Goal: Book appointment/travel/reservation

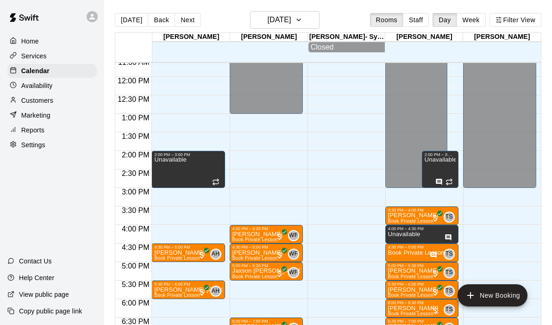
scroll to position [431, 0]
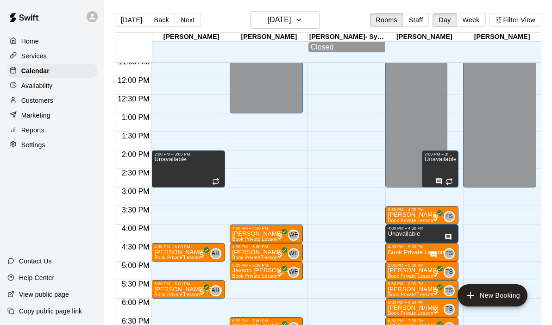
click at [172, 210] on div "12:00 AM – 9:00 AM Closed 2:00 PM – 3:00 PM Unavailable 4:30 PM – 5:00 PM [PERS…" at bounding box center [187, 76] width 73 height 889
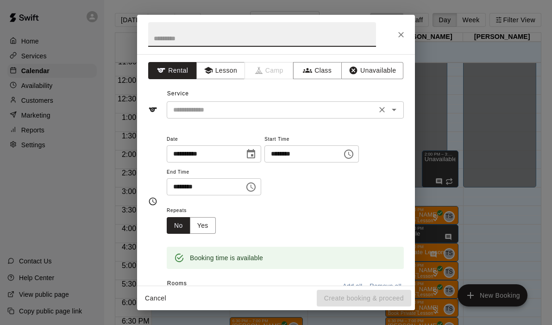
click at [393, 108] on icon "Open" at bounding box center [393, 109] width 11 height 11
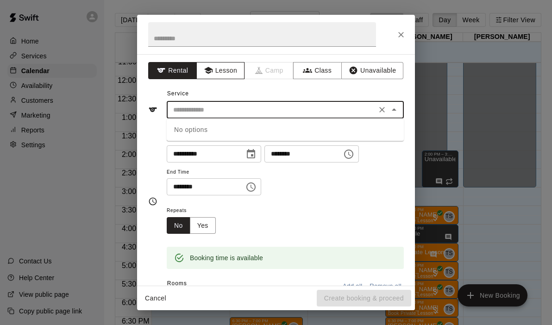
click at [238, 75] on button "Lesson" at bounding box center [220, 70] width 49 height 17
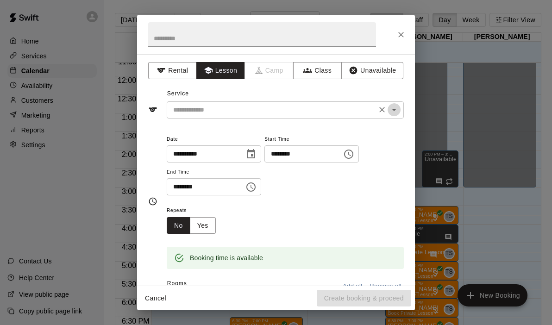
click at [399, 105] on icon "Open" at bounding box center [393, 109] width 11 height 11
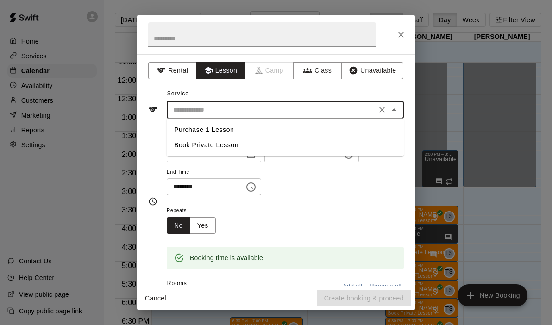
click at [205, 146] on li "Book Private Lesson" at bounding box center [285, 144] width 237 height 15
type input "**********"
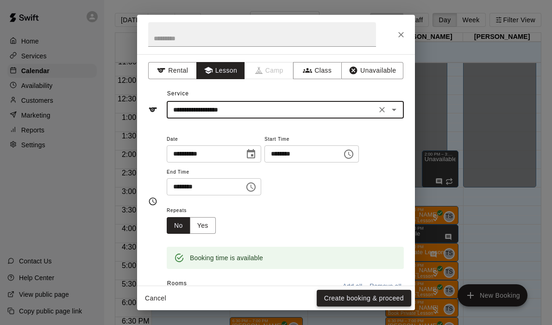
click at [359, 296] on button "Create booking & proceed" at bounding box center [364, 298] width 94 height 17
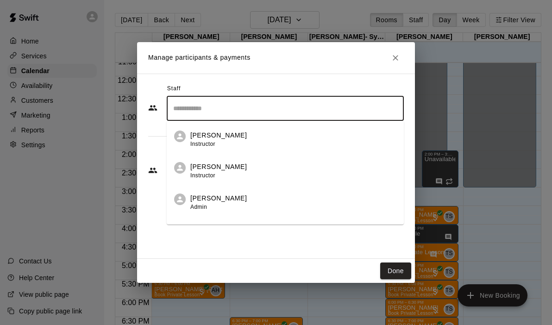
click at [210, 107] on input "Search staff" at bounding box center [285, 108] width 229 height 16
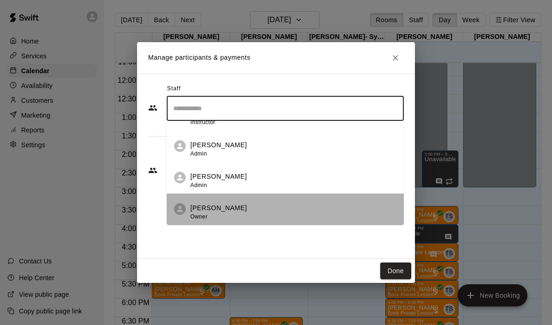
click at [203, 208] on p "[PERSON_NAME]" at bounding box center [218, 208] width 56 height 10
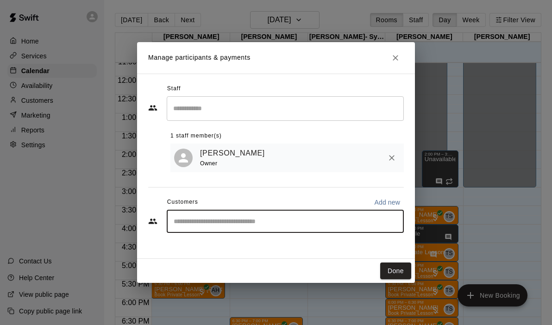
click at [202, 223] on input "Start typing to search customers..." at bounding box center [285, 221] width 229 height 9
type input "***"
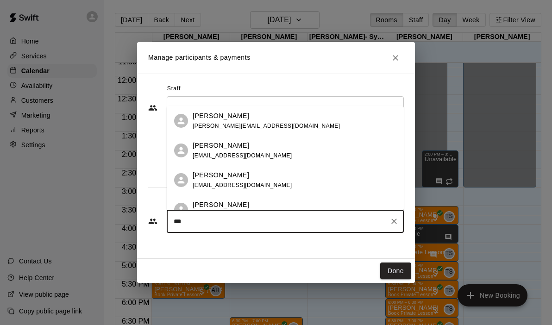
click at [226, 203] on p "[PERSON_NAME]" at bounding box center [221, 205] width 56 height 10
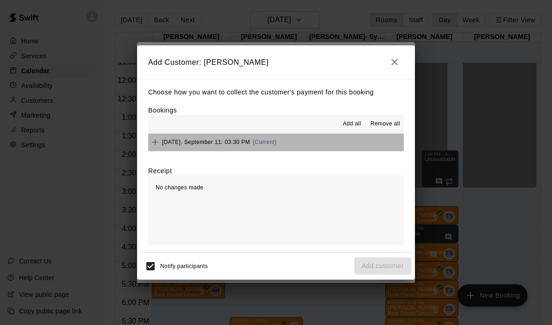
click at [295, 142] on button "[DATE], September 11: 03:30 PM (Current)" at bounding box center [275, 142] width 255 height 17
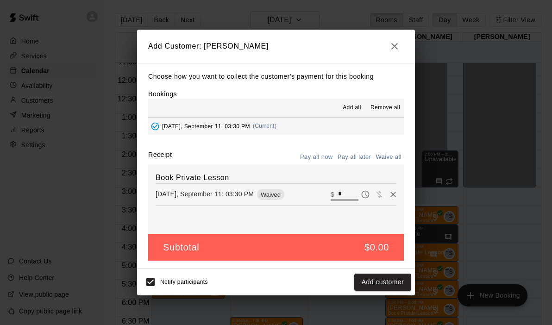
click at [347, 197] on input "*" at bounding box center [348, 194] width 20 height 12
type input "**"
click at [382, 280] on button "Checkout" at bounding box center [388, 281] width 43 height 17
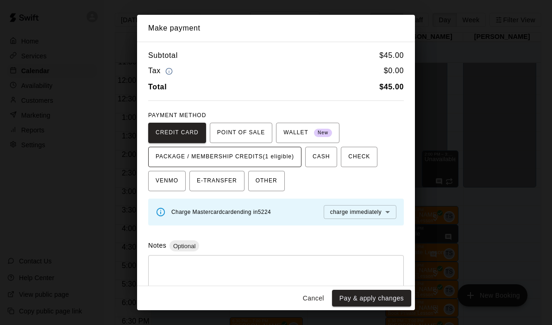
click at [246, 160] on span "PACKAGE / MEMBERSHIP CREDITS (1 eligible)" at bounding box center [224, 156] width 138 height 15
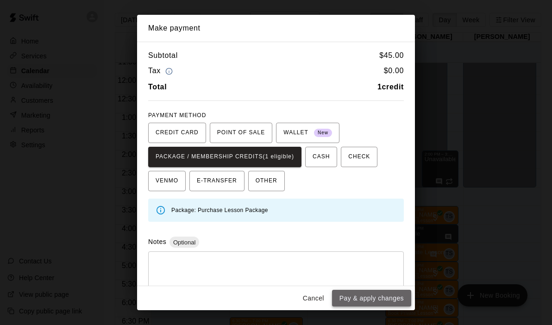
click at [370, 301] on button "Pay & apply changes" at bounding box center [371, 298] width 79 height 17
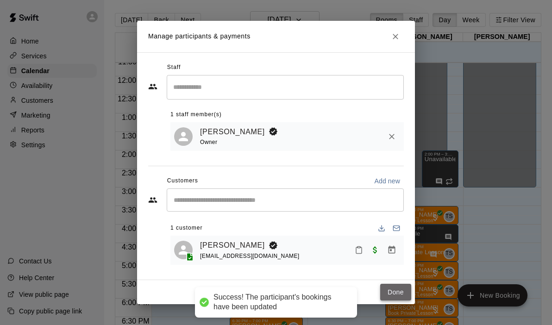
click at [397, 295] on button "Done" at bounding box center [395, 292] width 31 height 17
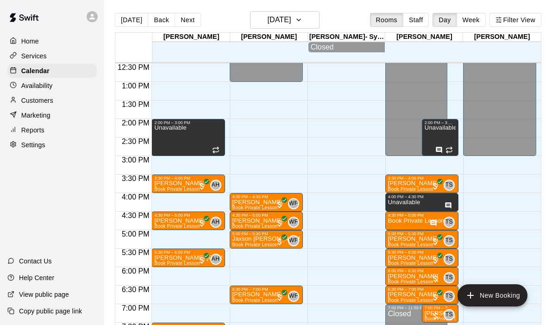
scroll to position [470, 0]
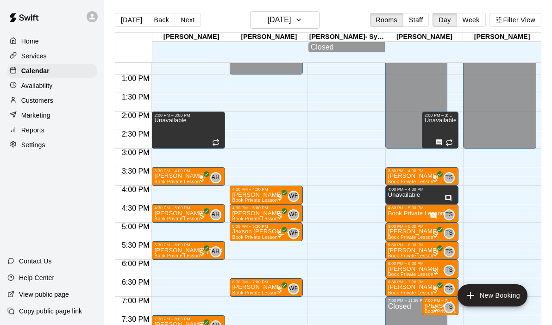
click at [185, 192] on div "12:00 AM – 9:00 AM Closed 2:00 PM – 3:00 PM Unavailable 3:30 PM – 4:00 PM [PERS…" at bounding box center [187, 37] width 73 height 889
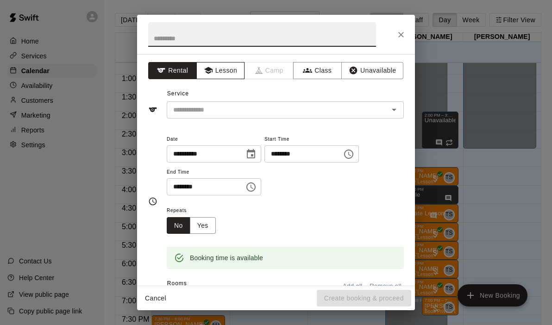
click at [215, 71] on button "Lesson" at bounding box center [220, 70] width 49 height 17
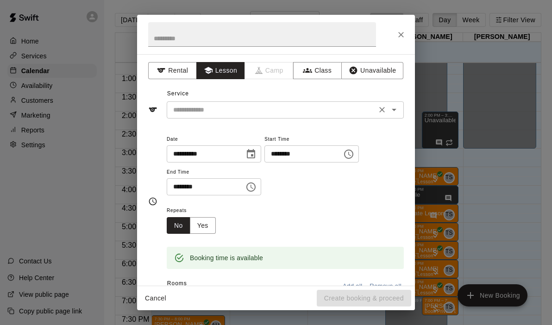
click at [396, 112] on icon "Open" at bounding box center [393, 109] width 11 height 11
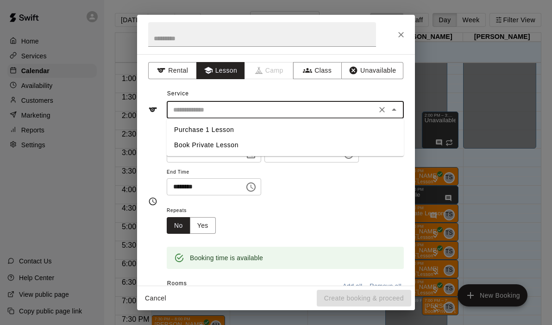
click at [233, 144] on li "Book Private Lesson" at bounding box center [285, 144] width 237 height 15
type input "**********"
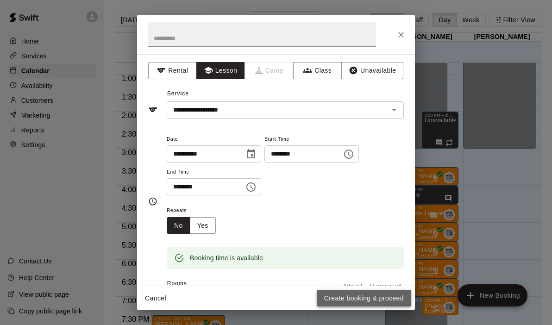
click at [350, 296] on button "Create booking & proceed" at bounding box center [364, 298] width 94 height 17
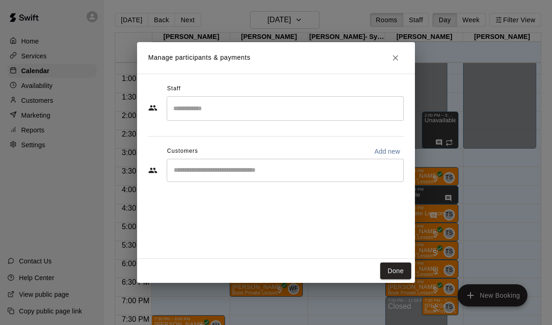
click at [253, 111] on input "Search staff" at bounding box center [285, 108] width 229 height 16
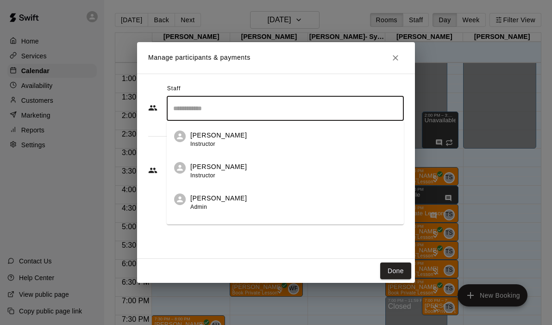
scroll to position [53, 0]
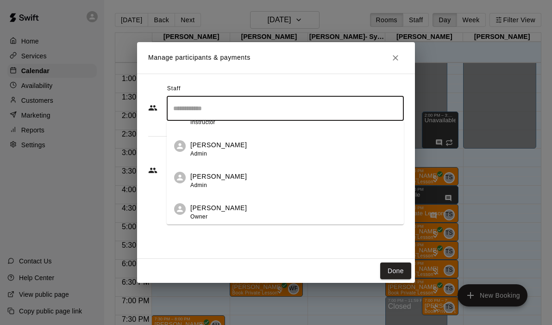
click at [225, 206] on p "[PERSON_NAME]" at bounding box center [218, 208] width 56 height 10
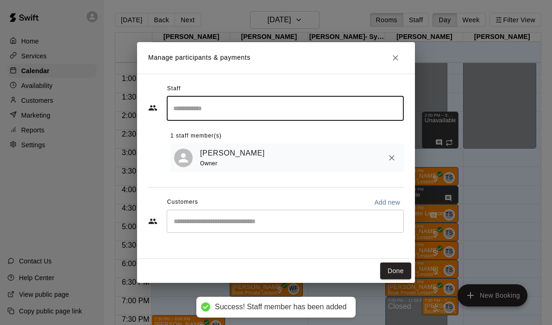
click at [217, 224] on input "Start typing to search customers..." at bounding box center [285, 221] width 229 height 9
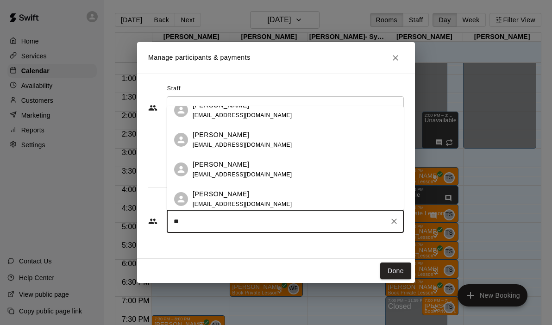
scroll to position [396, 0]
type input "*"
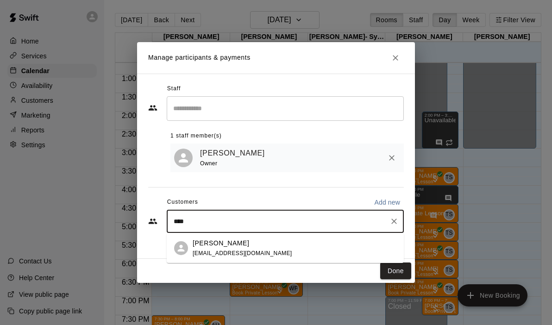
type input "*****"
click at [246, 253] on span "[EMAIL_ADDRESS][DOMAIN_NAME]" at bounding box center [242, 253] width 99 height 6
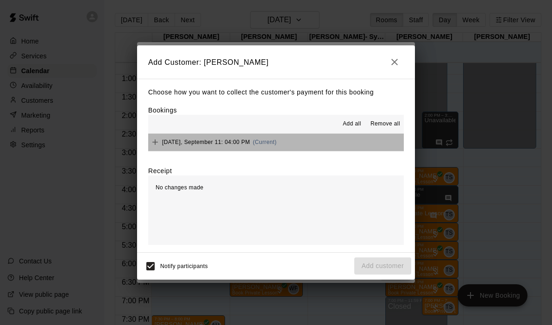
click at [319, 146] on button "[DATE], September 11: 04:00 PM (Current)" at bounding box center [275, 142] width 255 height 17
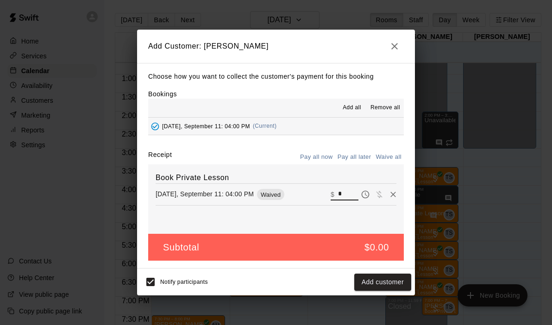
click at [351, 189] on input "*" at bounding box center [348, 194] width 20 height 12
type input "**"
click at [386, 285] on button "Checkout" at bounding box center [388, 281] width 43 height 17
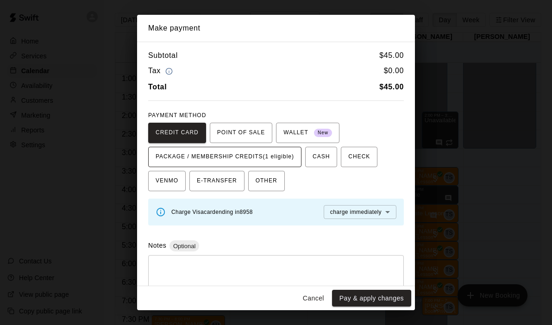
click at [278, 154] on span "PACKAGE / MEMBERSHIP CREDITS (1 eligible)" at bounding box center [224, 156] width 138 height 15
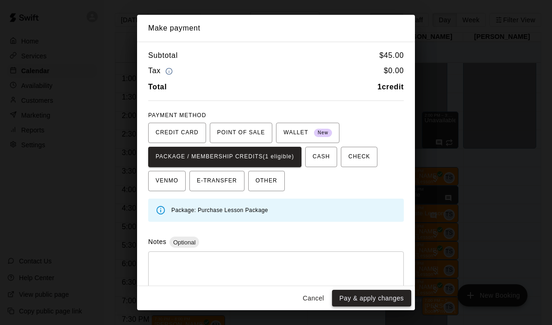
click at [363, 298] on button "Pay & apply changes" at bounding box center [371, 298] width 79 height 17
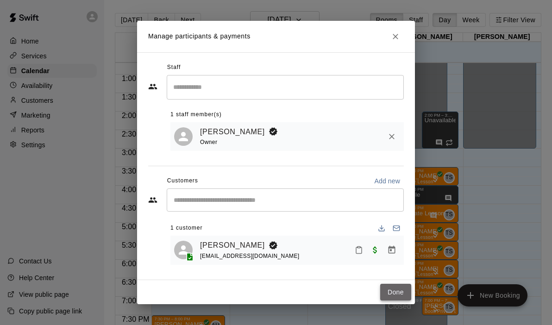
click at [391, 290] on button "Done" at bounding box center [395, 292] width 31 height 17
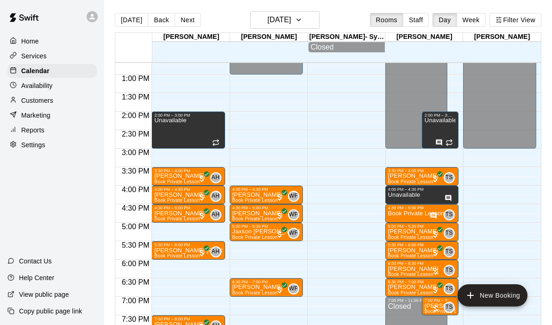
click at [161, 282] on div "12:00 AM – 9:00 AM Closed 2:00 PM – 3:00 PM Unavailable 3:30 PM – 4:00 PM [PERS…" at bounding box center [187, 37] width 73 height 889
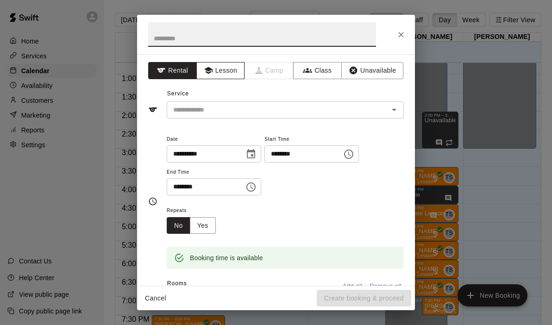
click at [216, 72] on button "Lesson" at bounding box center [220, 70] width 49 height 17
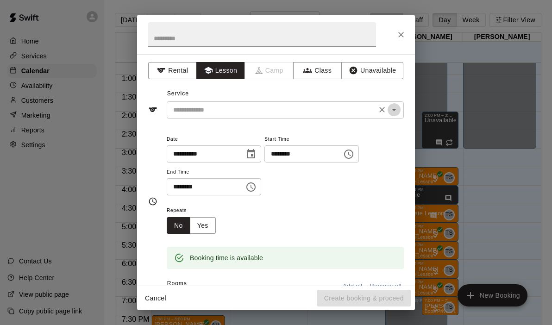
click at [389, 105] on icon "Open" at bounding box center [393, 109] width 11 height 11
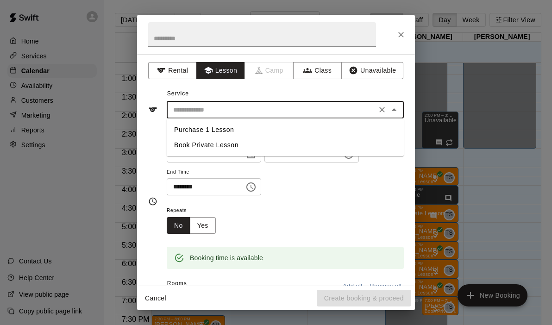
click at [253, 149] on li "Book Private Lesson" at bounding box center [285, 144] width 237 height 15
type input "**********"
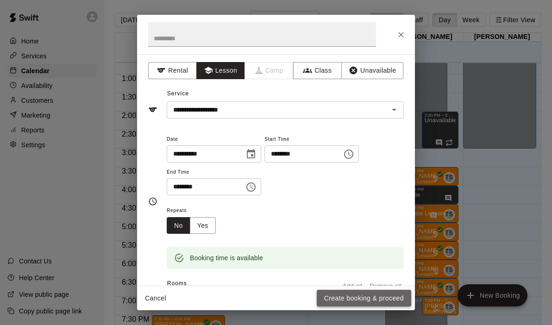
click at [371, 297] on button "Create booking & proceed" at bounding box center [364, 298] width 94 height 17
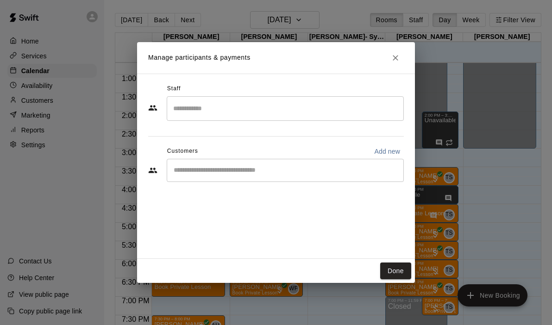
click at [236, 118] on div "​" at bounding box center [285, 108] width 237 height 25
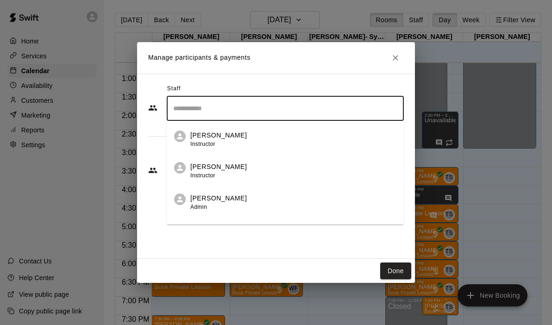
scroll to position [53, 0]
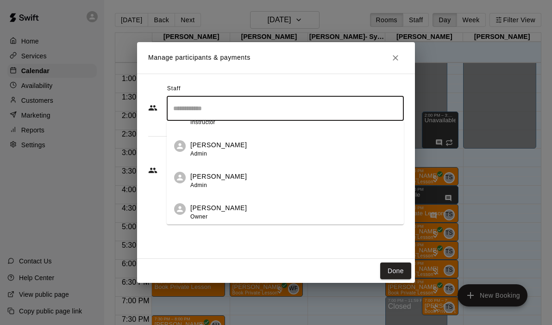
click at [212, 208] on p "[PERSON_NAME]" at bounding box center [218, 208] width 56 height 10
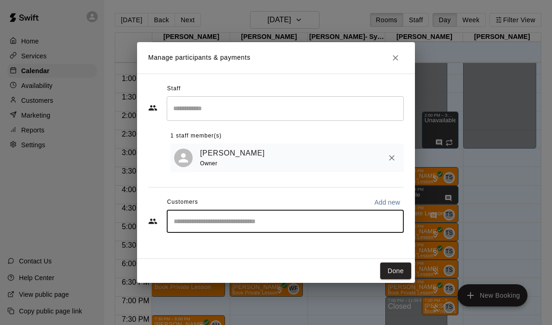
click at [217, 217] on input "Start typing to search customers..." at bounding box center [285, 221] width 229 height 9
type input "*******"
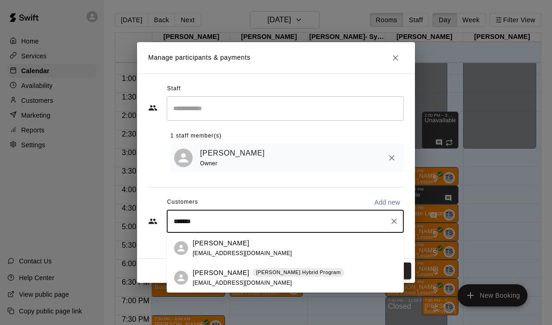
click at [221, 271] on p "[PERSON_NAME]" at bounding box center [221, 273] width 56 height 10
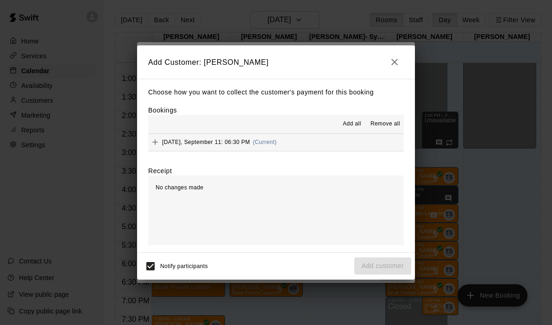
click at [313, 150] on button "[DATE], September 11: 06:30 PM (Current)" at bounding box center [275, 142] width 255 height 17
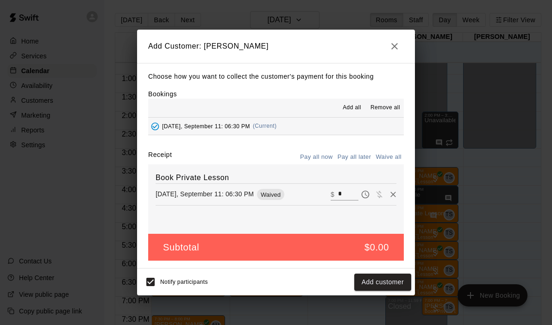
click at [347, 192] on input "*" at bounding box center [348, 194] width 20 height 12
type input "**"
click at [394, 286] on button "Checkout" at bounding box center [388, 281] width 43 height 17
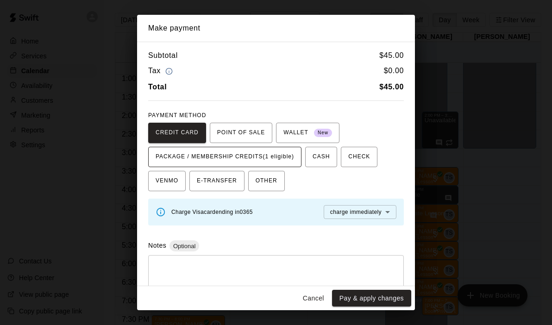
click at [266, 153] on span "PACKAGE / MEMBERSHIP CREDITS (1 eligible)" at bounding box center [224, 156] width 138 height 15
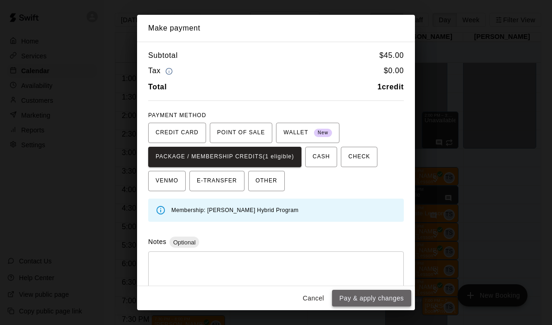
click at [350, 303] on button "Pay & apply changes" at bounding box center [371, 298] width 79 height 17
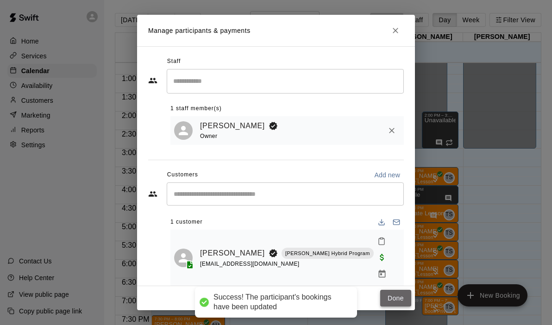
click at [392, 294] on button "Done" at bounding box center [395, 298] width 31 height 17
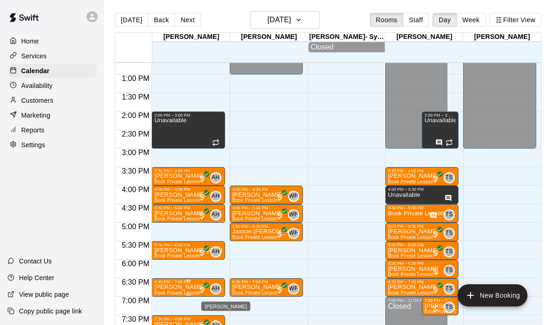
click at [216, 292] on span "AH" at bounding box center [215, 288] width 8 height 9
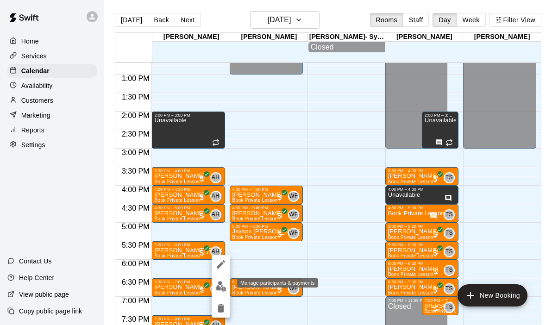
click at [219, 283] on img "edit" at bounding box center [221, 286] width 11 height 11
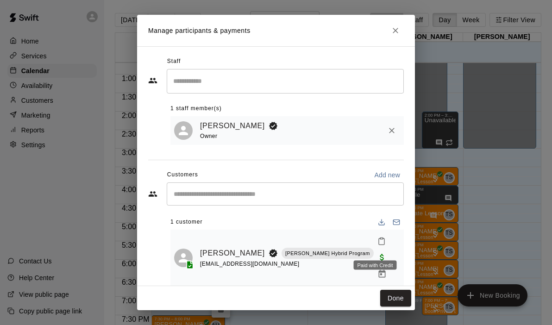
click at [376, 253] on span "Paid with Credit" at bounding box center [381, 257] width 17 height 8
click at [373, 253] on span "Paid with Credit" at bounding box center [381, 257] width 17 height 8
click at [386, 269] on icon "Manage bookings & payment" at bounding box center [381, 273] width 9 height 9
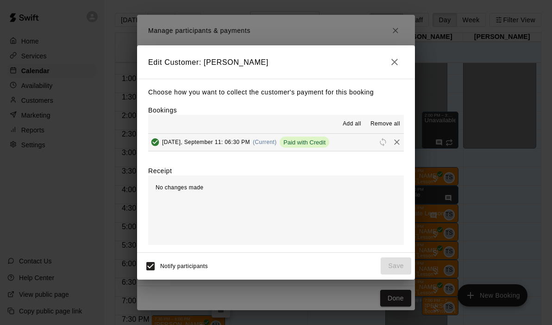
click at [342, 141] on button "[DATE], September 11: 06:30 PM (Current) Paid with Credit" at bounding box center [275, 142] width 255 height 17
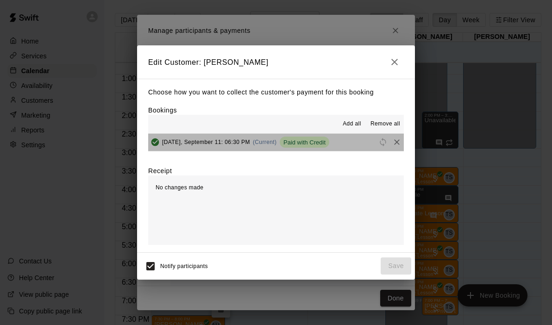
click at [272, 141] on span "(Current)" at bounding box center [265, 142] width 24 height 6
click at [314, 143] on span "Paid with Credit" at bounding box center [305, 142] width 50 height 7
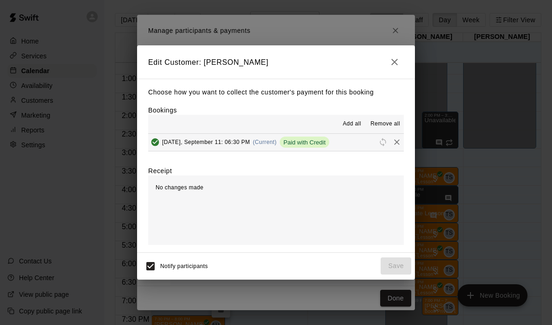
click at [314, 143] on span "Paid with Credit" at bounding box center [305, 142] width 50 height 7
click at [393, 63] on icon "button" at bounding box center [394, 62] width 6 height 6
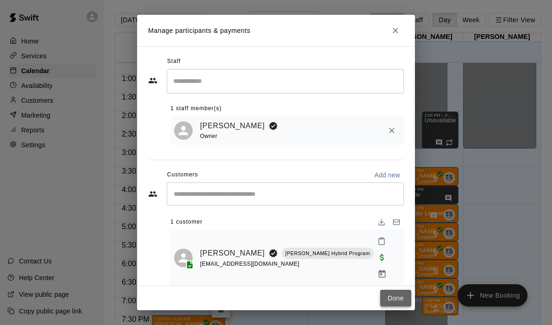
click at [393, 295] on button "Done" at bounding box center [395, 298] width 31 height 17
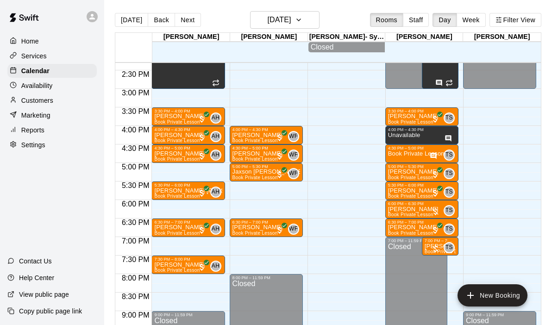
scroll to position [531, 0]
